Goal: Information Seeking & Learning: Understand process/instructions

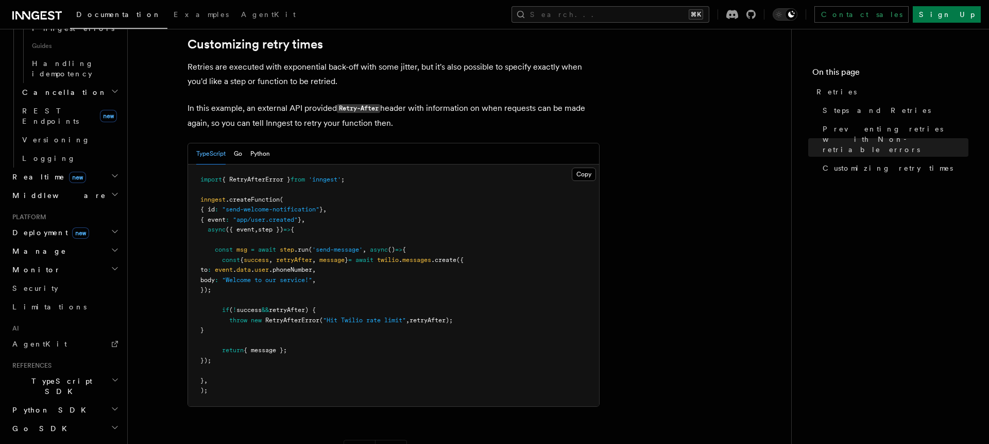
scroll to position [1358, 0]
click at [868, 117] on link "Steps and Retries" at bounding box center [894, 110] width 150 height 19
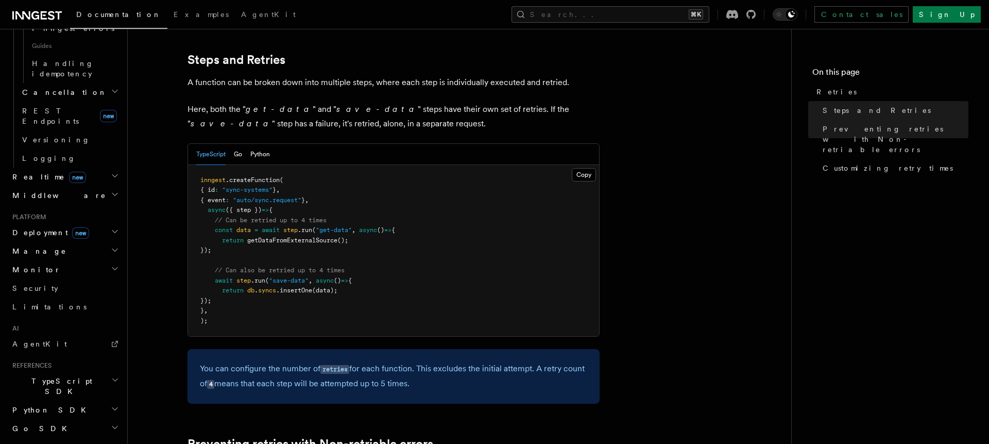
scroll to position [545, 0]
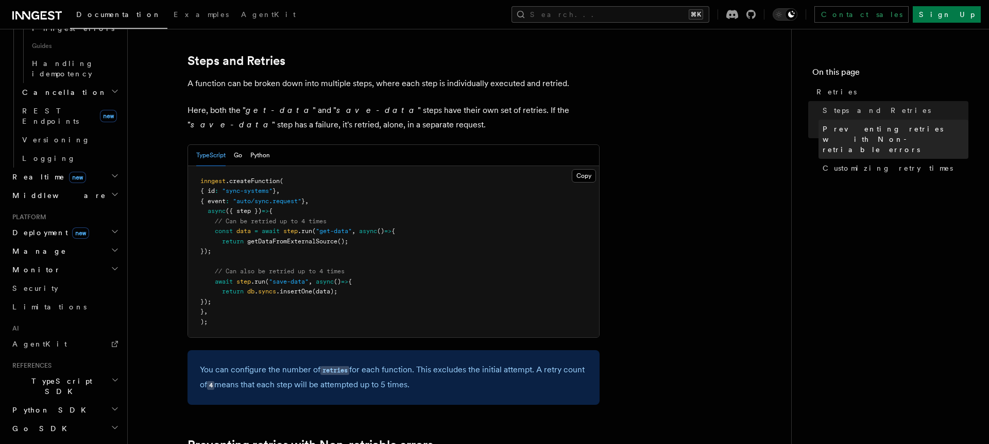
click at [835, 137] on link "Preventing retries with Non-retriable errors" at bounding box center [894, 139] width 150 height 39
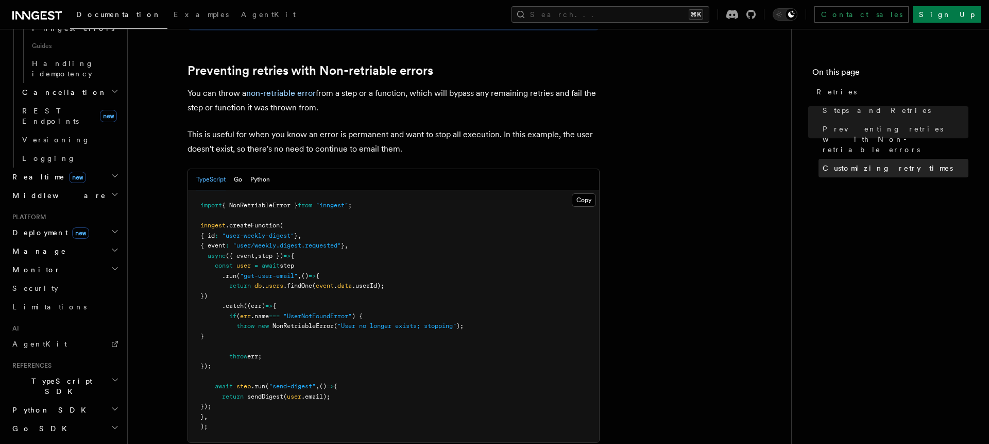
click at [835, 163] on span "Customizing retry times" at bounding box center [888, 168] width 130 height 10
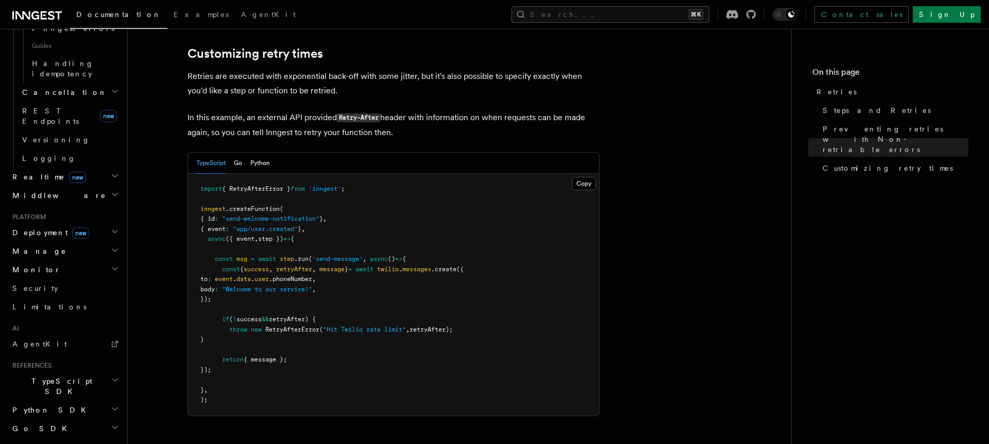
scroll to position [1350, 0]
click at [242, 150] on button "Go" at bounding box center [238, 160] width 8 height 21
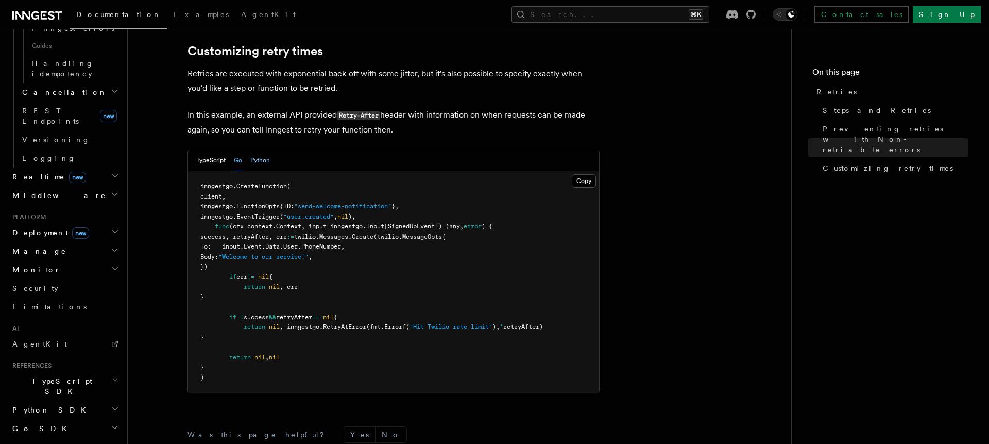
click at [267, 150] on button "Python" at bounding box center [260, 160] width 20 height 21
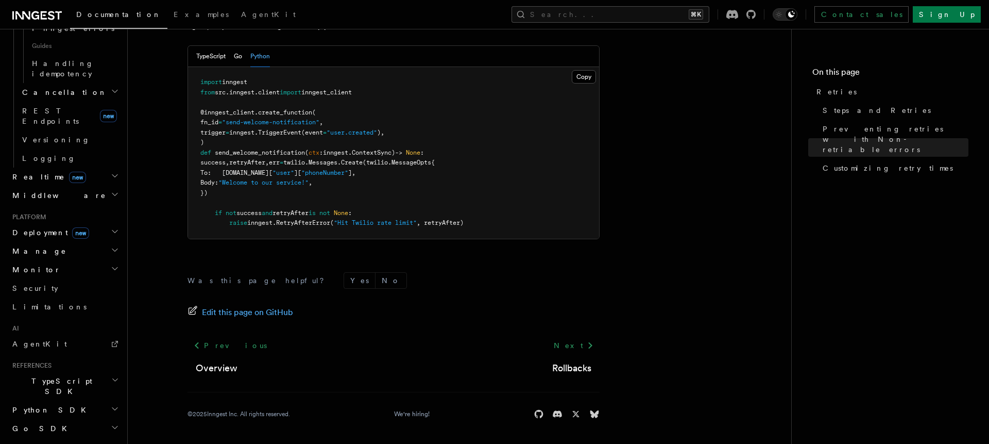
scroll to position [1200, 0]
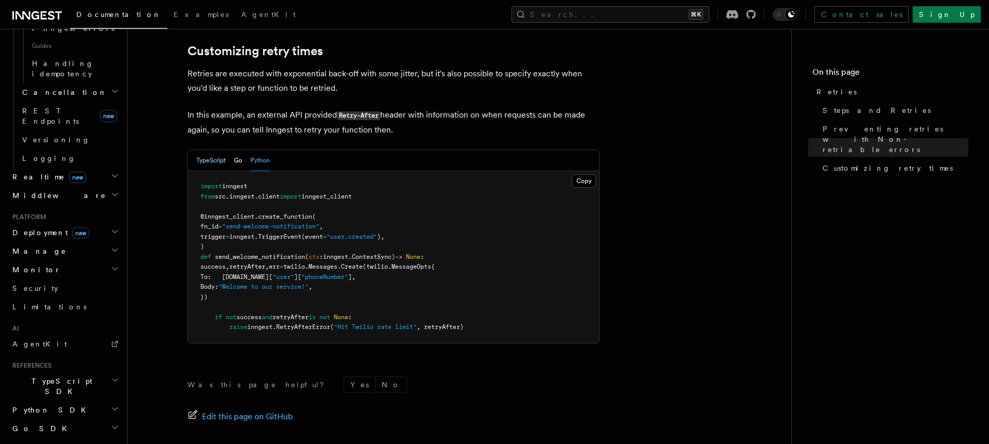
click at [216, 150] on button "TypeScript" at bounding box center [210, 160] width 29 height 21
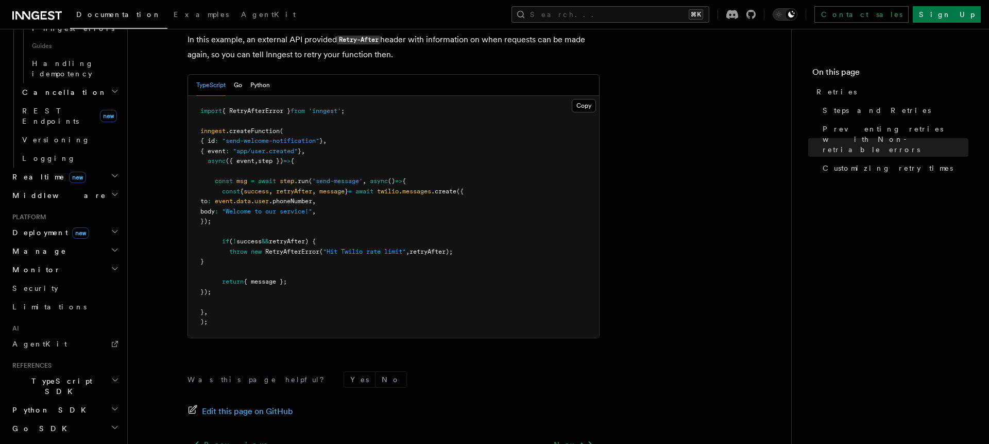
scroll to position [1430, 0]
